Goal: Information Seeking & Learning: Check status

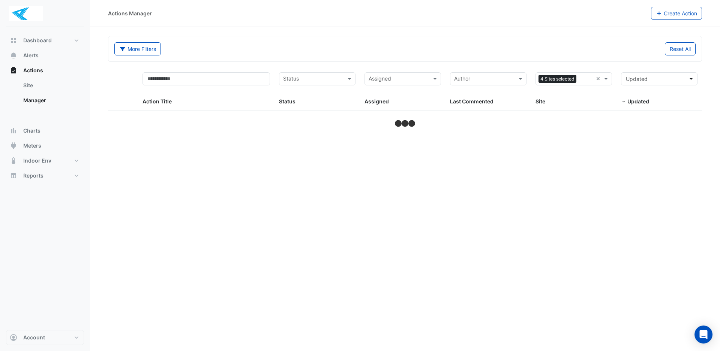
select select "***"
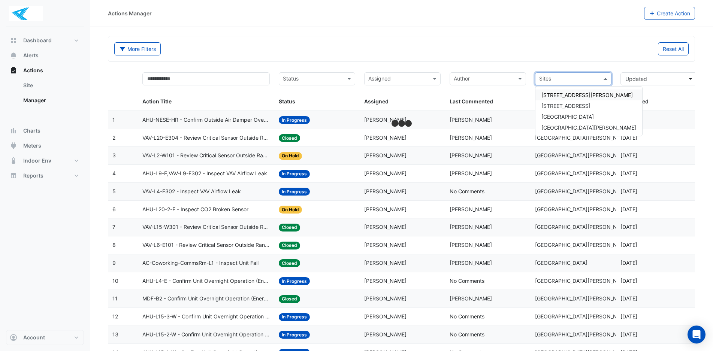
click at [604, 78] on span at bounding box center [606, 79] width 9 height 9
click at [572, 129] on span "One William Street" at bounding box center [589, 127] width 95 height 6
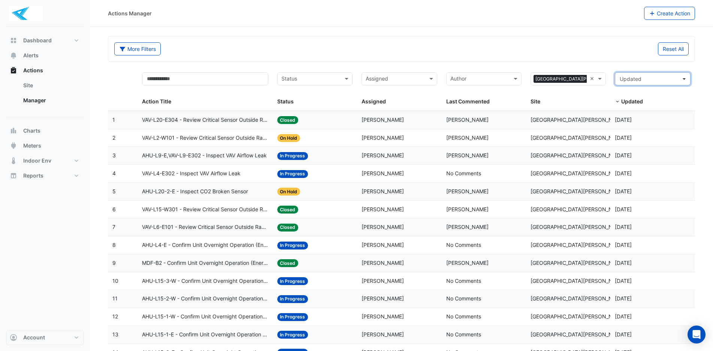
click at [659, 78] on span "Updated" at bounding box center [650, 79] width 61 height 8
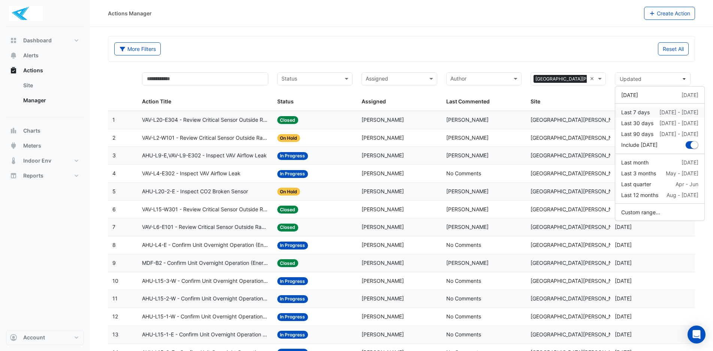
click at [650, 114] on div "Last 7 days" at bounding box center [635, 112] width 28 height 8
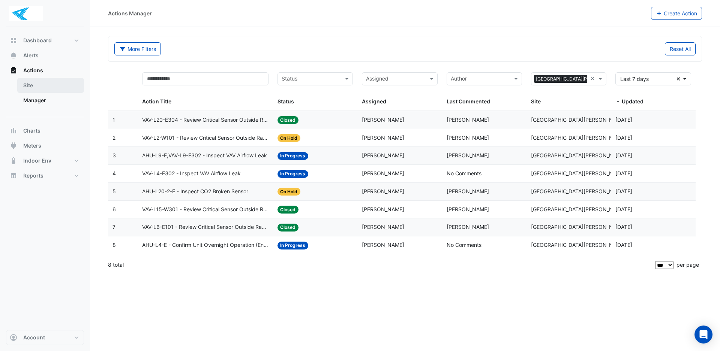
click at [58, 88] on link "Site" at bounding box center [50, 85] width 67 height 15
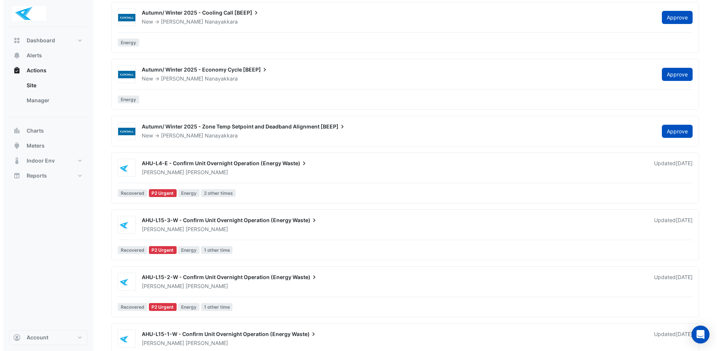
scroll to position [187, 0]
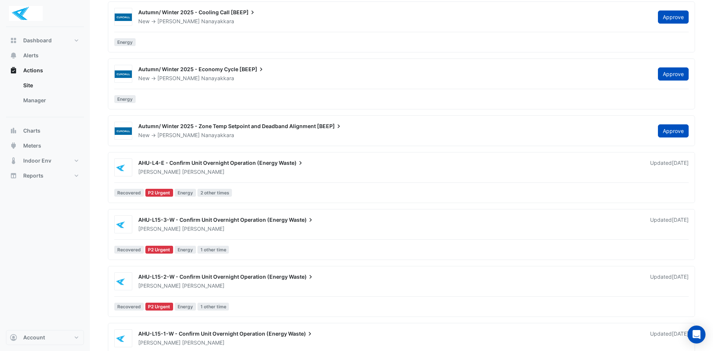
click at [279, 163] on span "Waste)" at bounding box center [291, 162] width 25 height 7
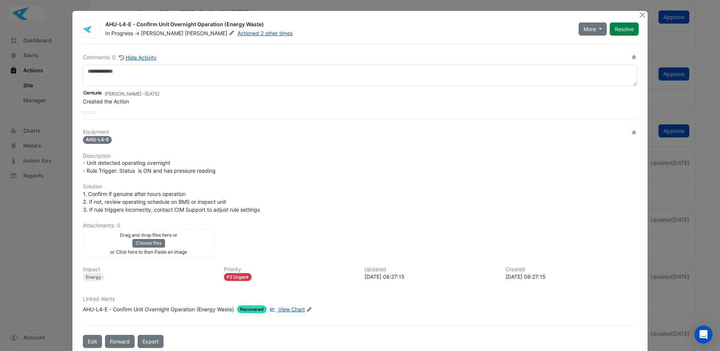
click at [291, 311] on span "View Chart" at bounding box center [291, 309] width 27 height 6
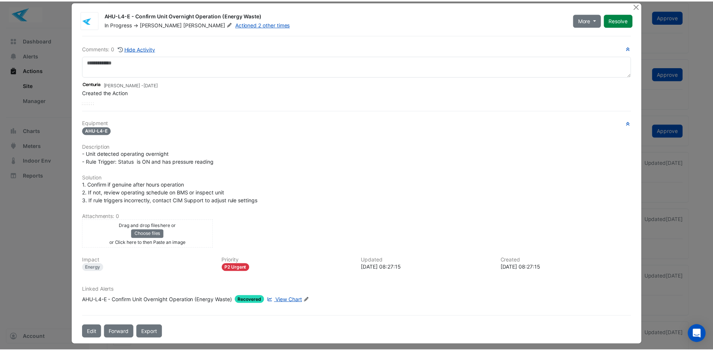
scroll to position [14, 0]
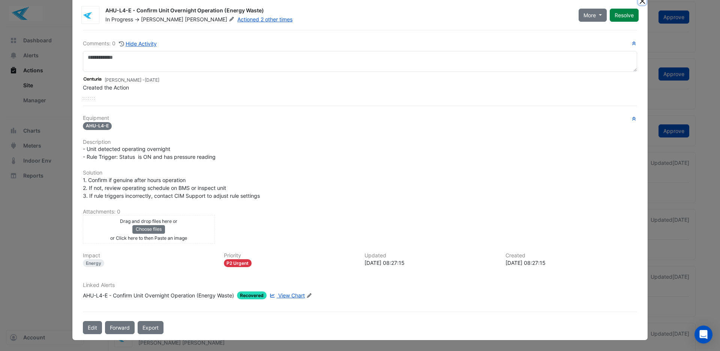
click at [638, 2] on button "Close" at bounding box center [642, 1] width 8 height 8
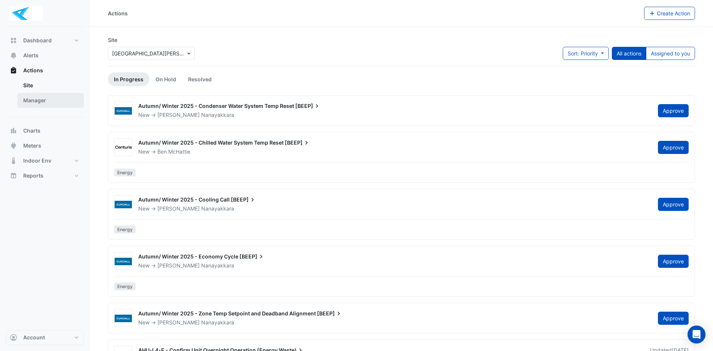
click at [46, 94] on link "Manager" at bounding box center [50, 100] width 67 height 15
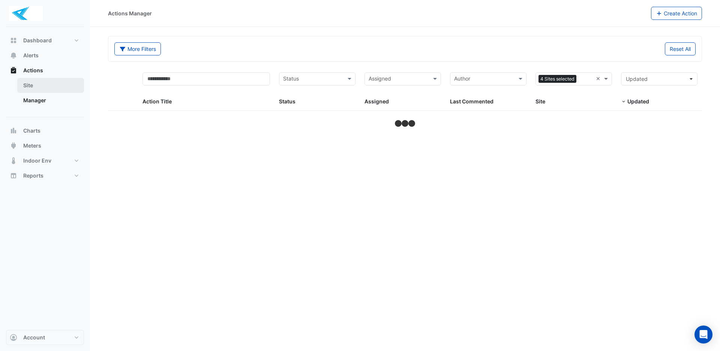
click at [41, 85] on link "Site" at bounding box center [50, 85] width 67 height 15
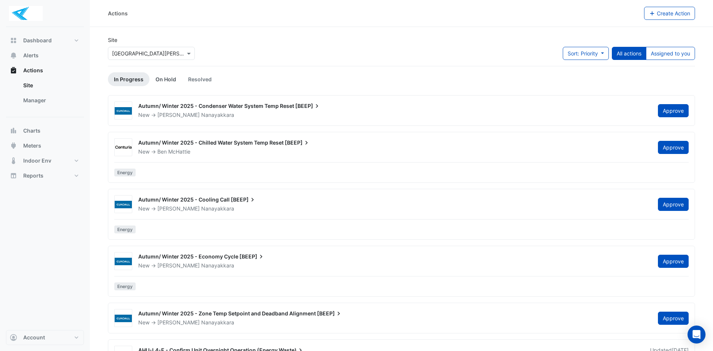
click at [158, 77] on link "On Hold" at bounding box center [166, 79] width 33 height 14
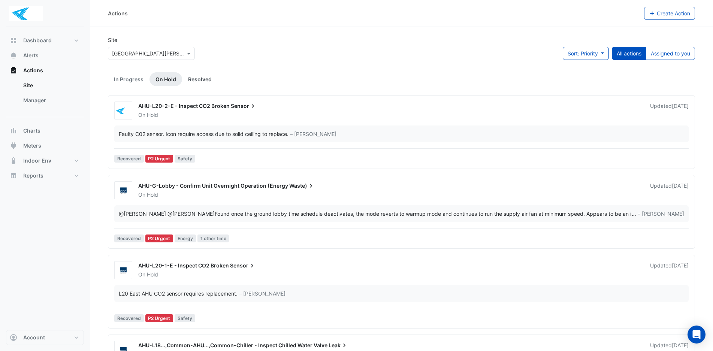
click at [192, 84] on link "Resolved" at bounding box center [200, 79] width 36 height 14
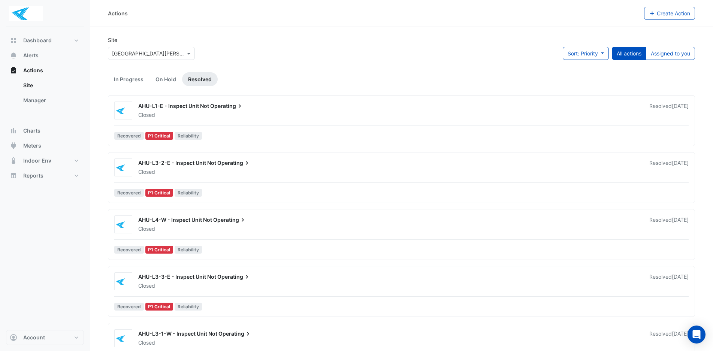
click at [231, 113] on div "Closed" at bounding box center [390, 114] width 504 height 7
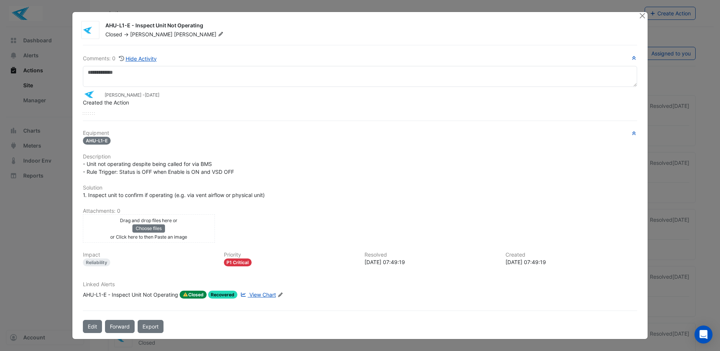
click at [263, 295] on span "View Chart" at bounding box center [262, 295] width 27 height 6
click at [639, 18] on button "Close" at bounding box center [642, 16] width 8 height 8
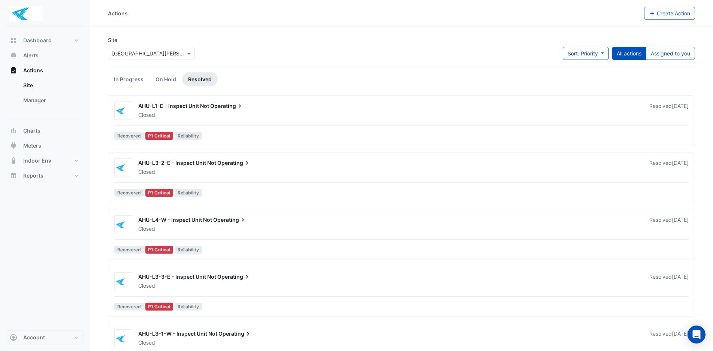
click at [253, 196] on div "Recovered P1 Critical Reliability" at bounding box center [402, 194] width 576 height 11
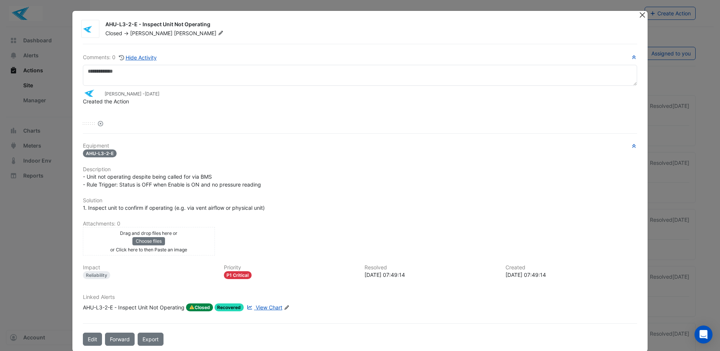
click at [638, 16] on button "Close" at bounding box center [642, 15] width 8 height 8
